Goal: Find specific page/section: Find specific page/section

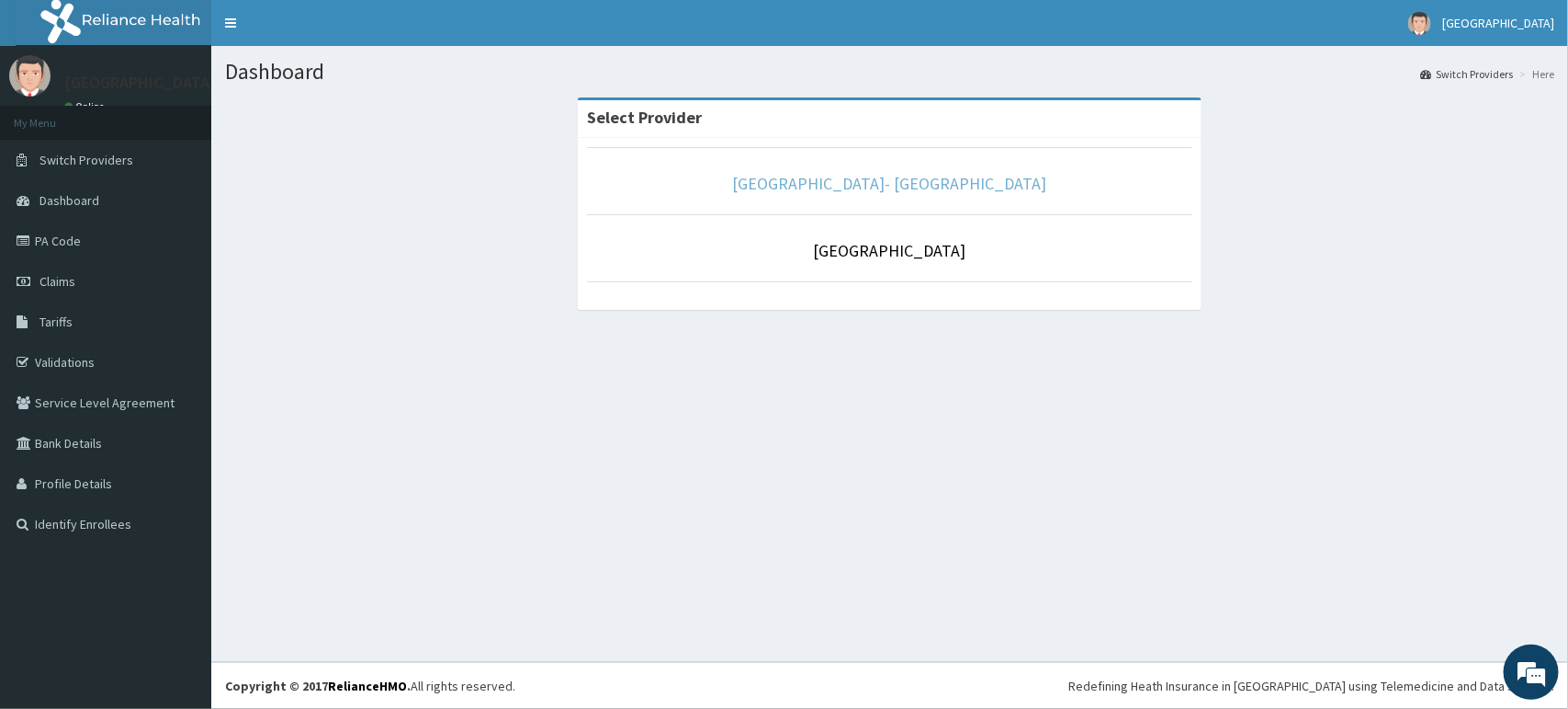
click at [847, 184] on link "[GEOGRAPHIC_DATA]- [GEOGRAPHIC_DATA]" at bounding box center [890, 183] width 315 height 21
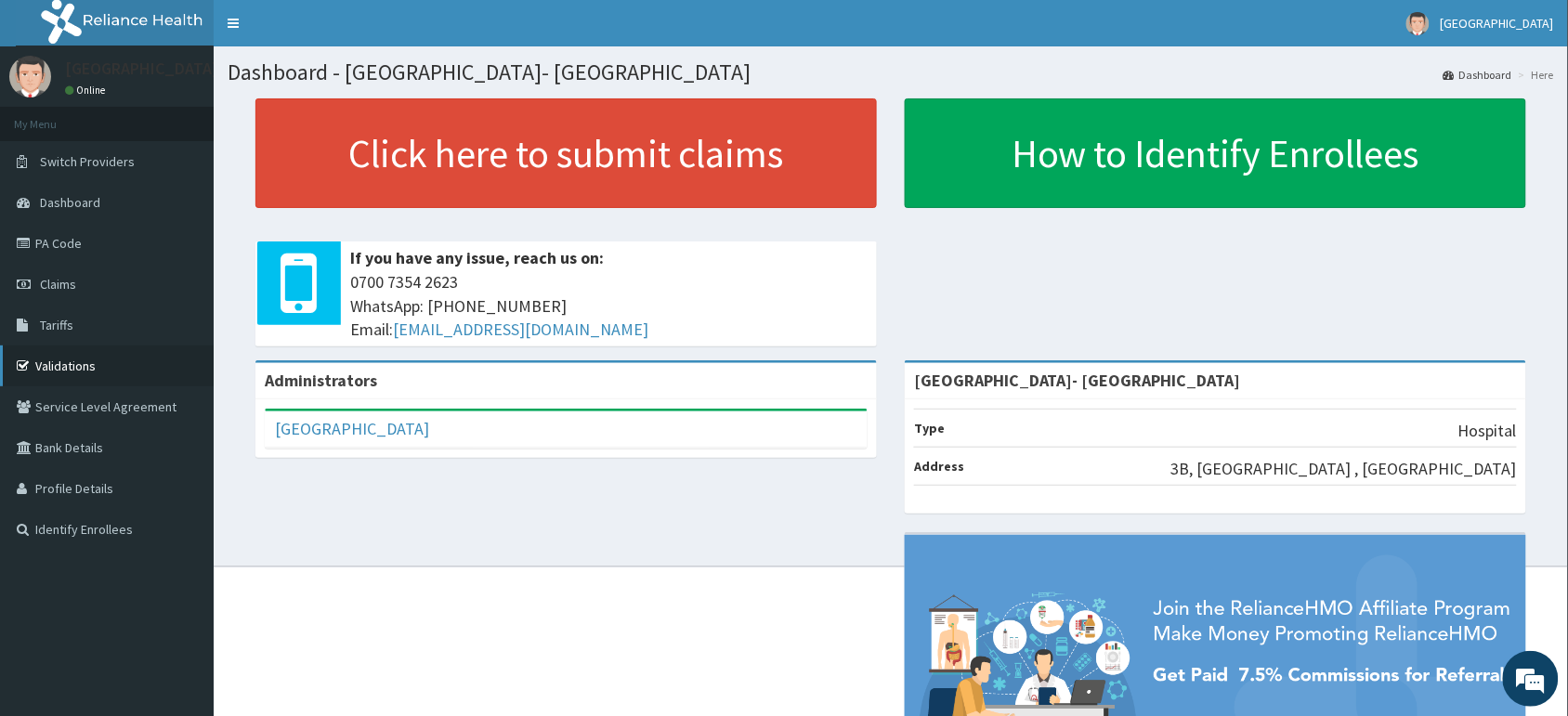
click at [56, 373] on link "Validations" at bounding box center [107, 365] width 214 height 41
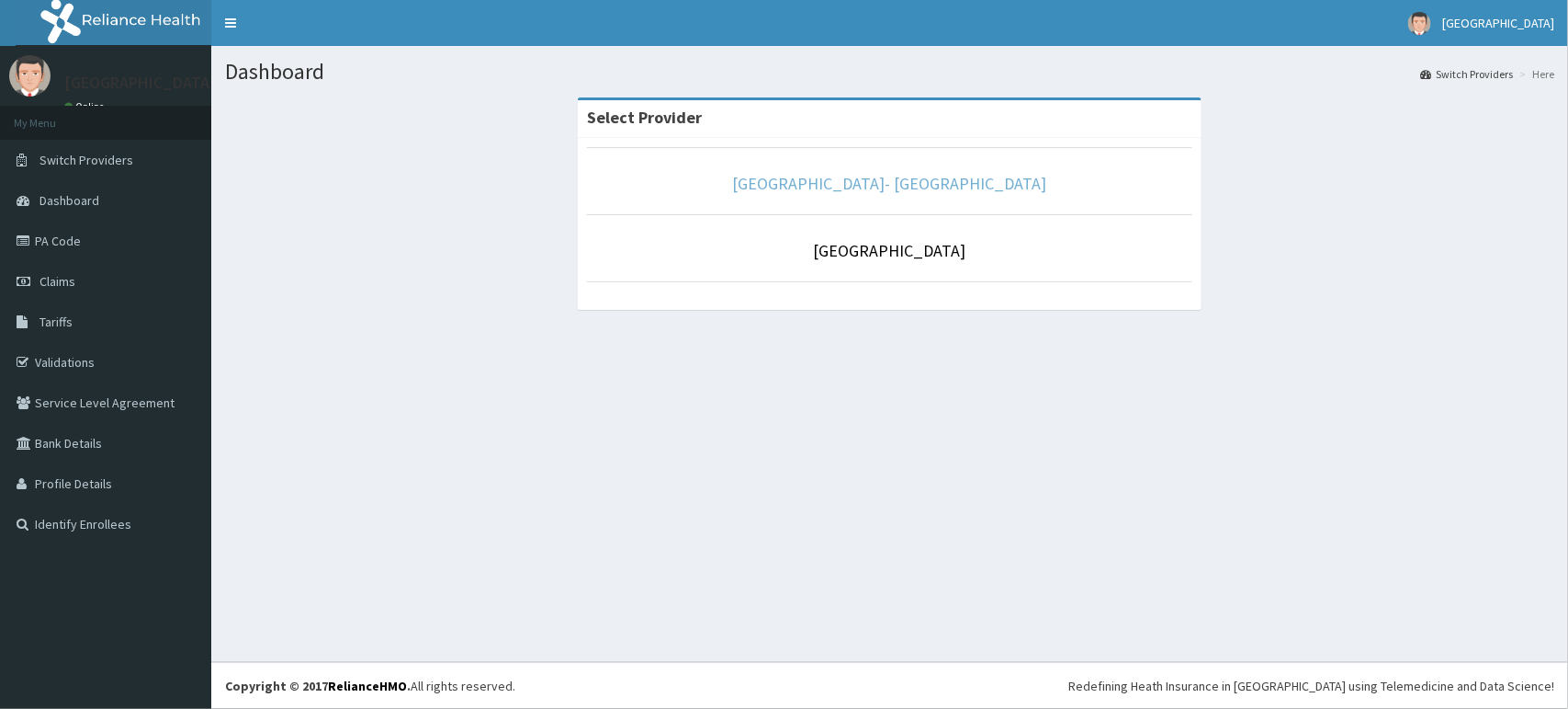
click at [958, 185] on link "[GEOGRAPHIC_DATA]- [GEOGRAPHIC_DATA]" at bounding box center [890, 183] width 315 height 21
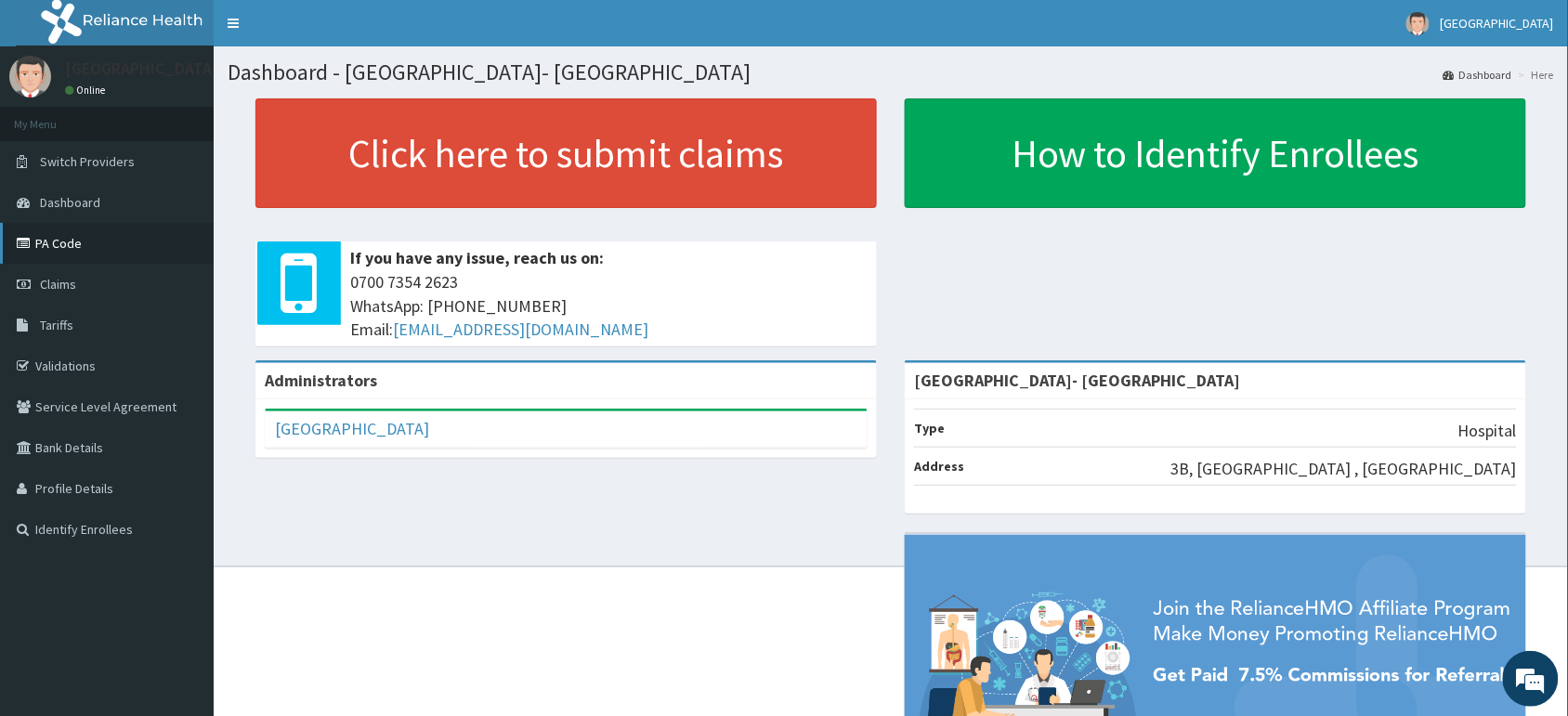
click at [61, 244] on link "PA Code" at bounding box center [107, 244] width 214 height 41
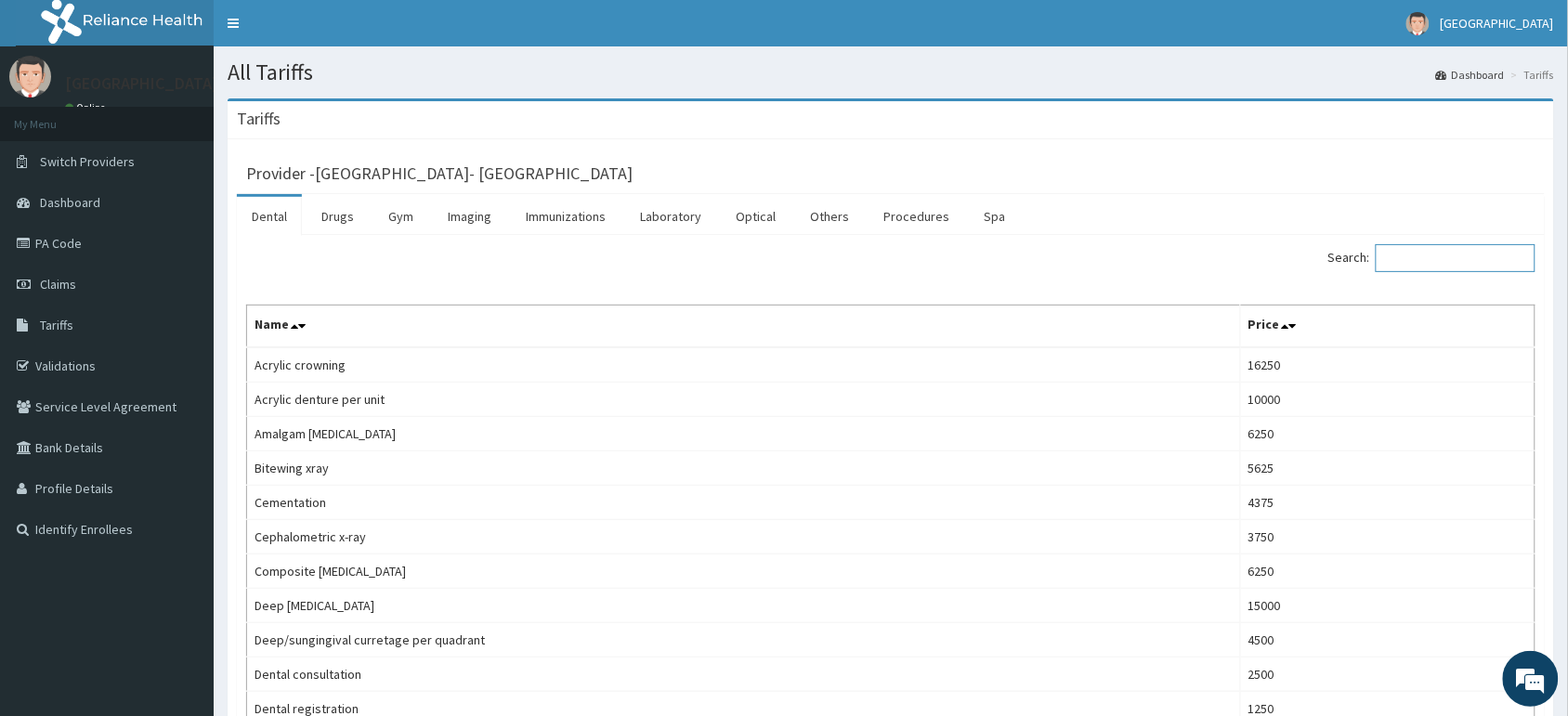
click at [1424, 257] on input "Search:" at bounding box center [1455, 258] width 159 height 28
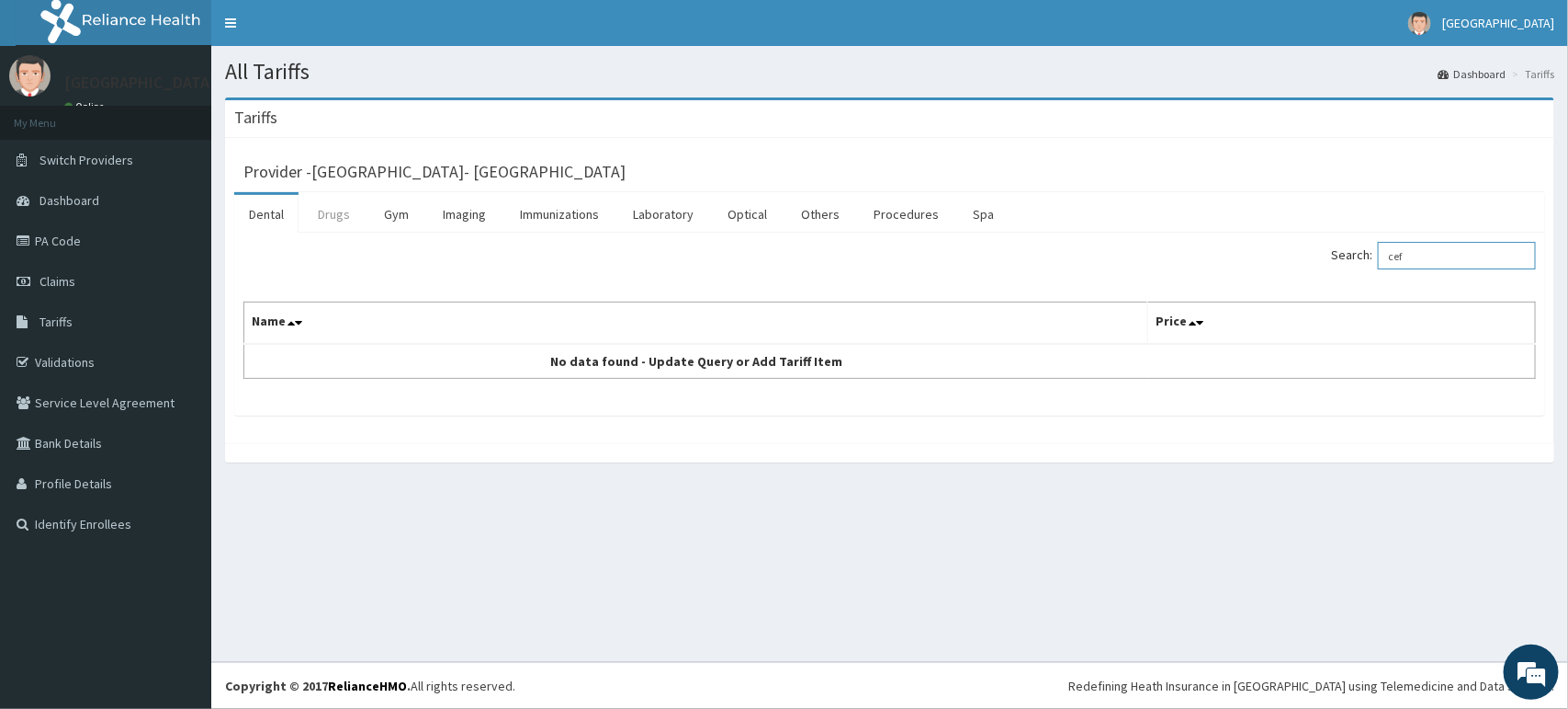
type input "cef"
click at [340, 213] on link "Drugs" at bounding box center [334, 214] width 61 height 39
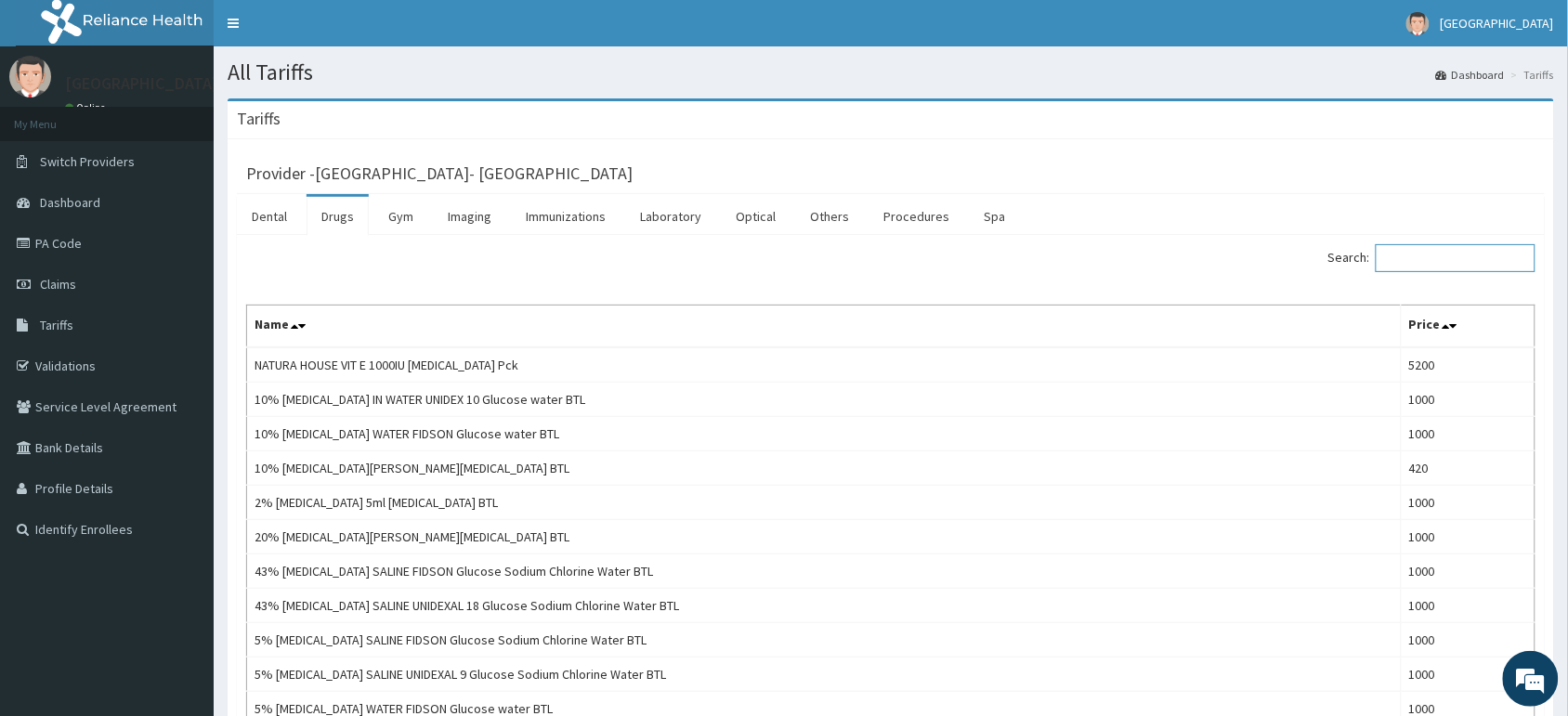
click at [1419, 258] on input "Search:" at bounding box center [1455, 258] width 159 height 28
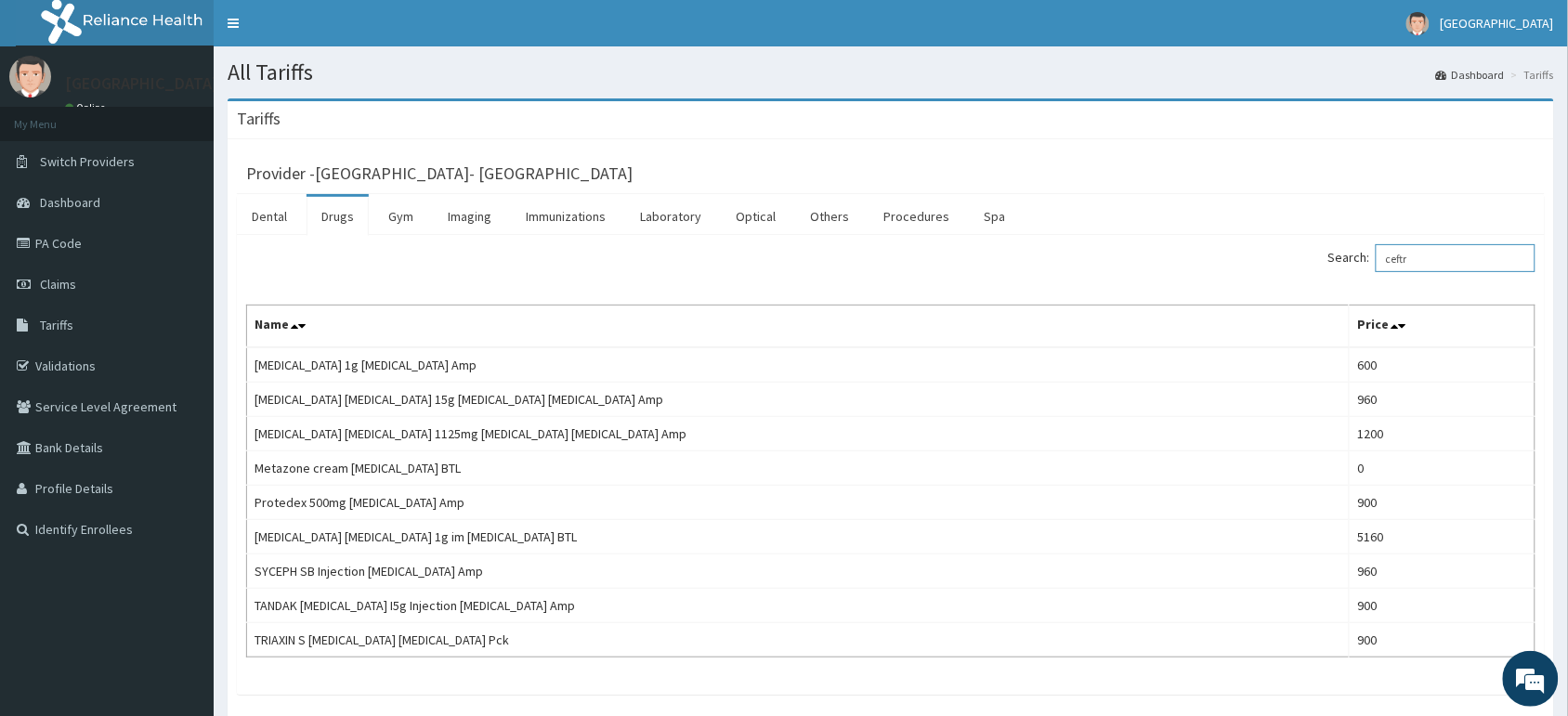
type input "ceftr"
